Goal: Transaction & Acquisition: Obtain resource

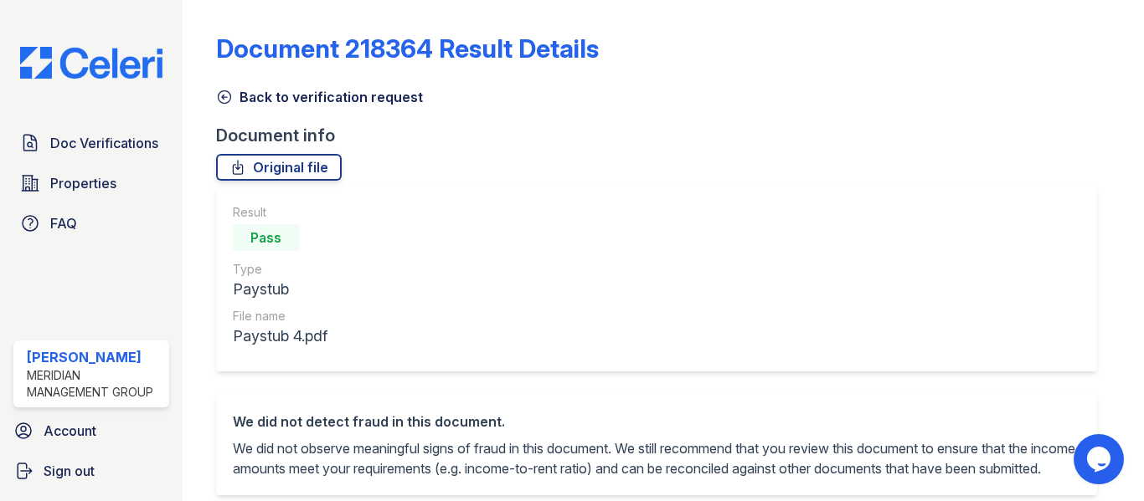
click at [224, 94] on icon at bounding box center [224, 97] width 17 height 17
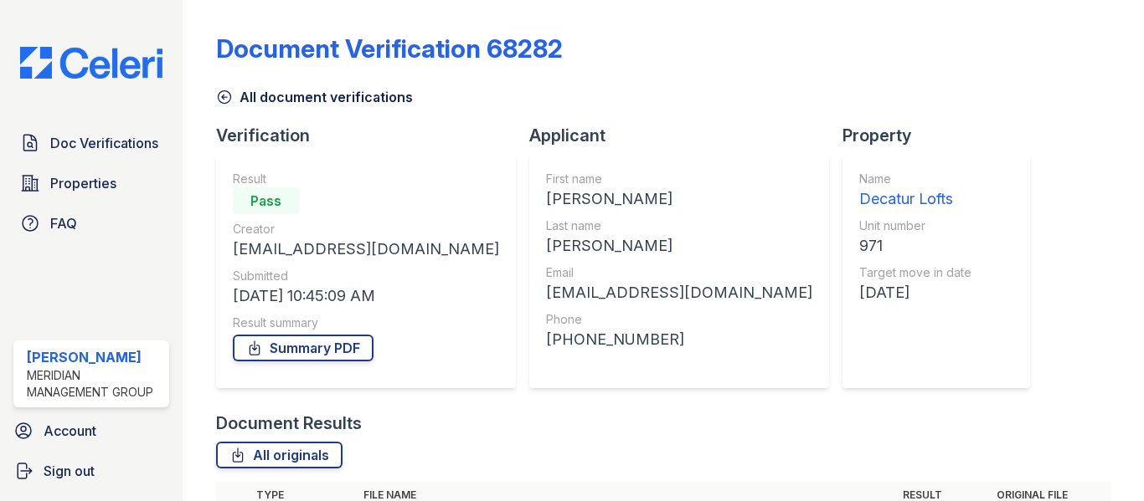
click at [223, 98] on icon at bounding box center [224, 97] width 13 height 13
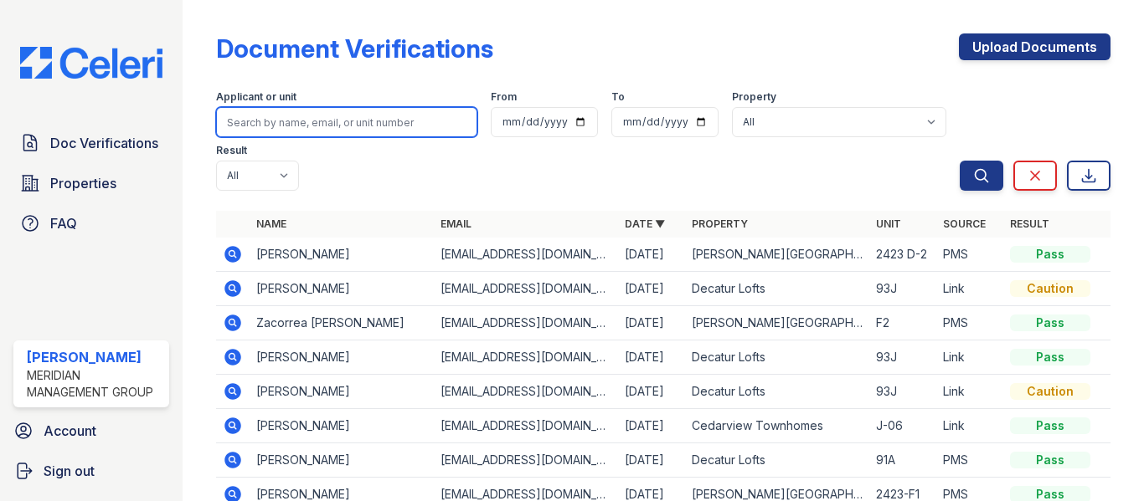
click at [270, 120] on input "search" at bounding box center [346, 122] width 261 height 30
type input "[PERSON_NAME]"
click at [959, 161] on button "Search" at bounding box center [981, 176] width 44 height 30
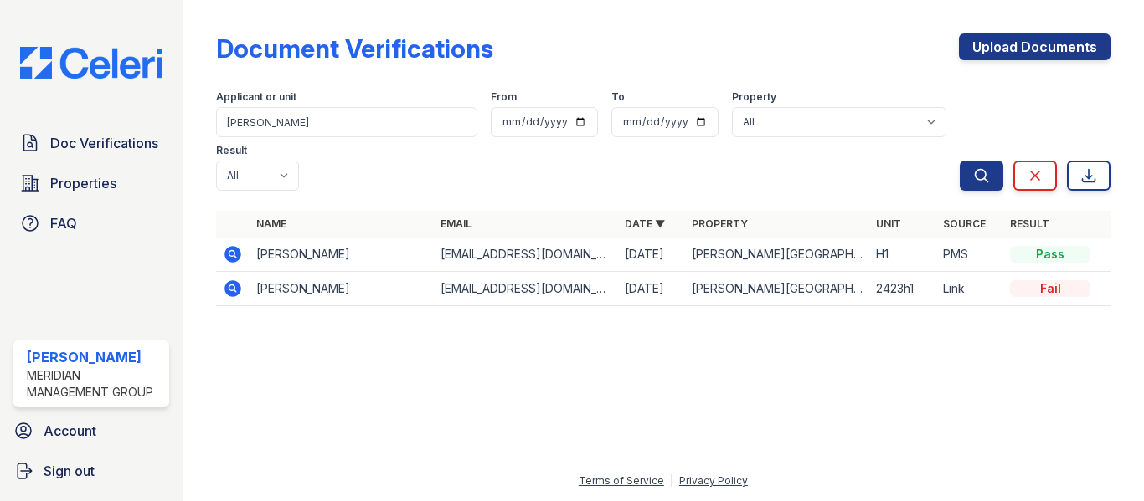
click at [234, 255] on icon at bounding box center [233, 254] width 20 height 20
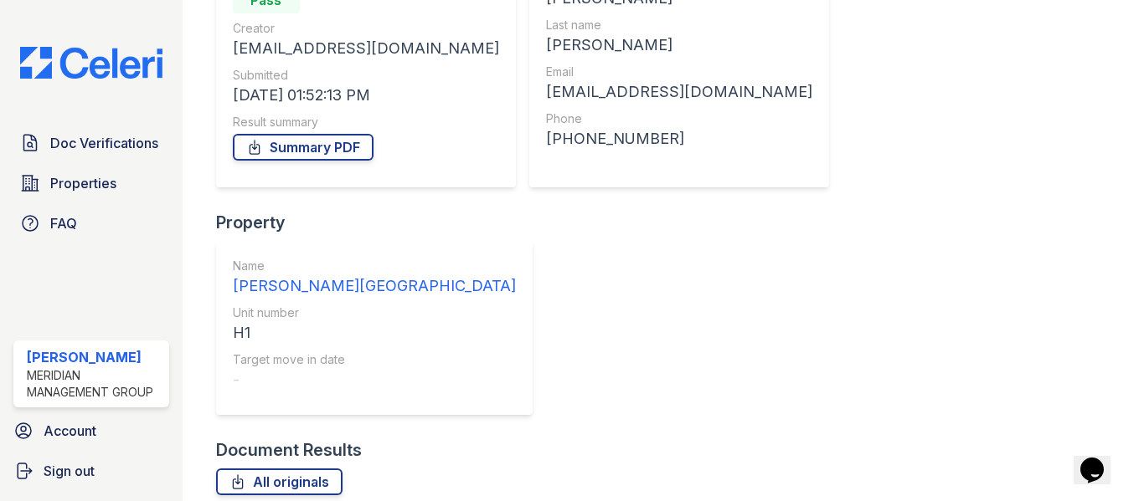
scroll to position [204, 0]
